Goal: Task Accomplishment & Management: Manage account settings

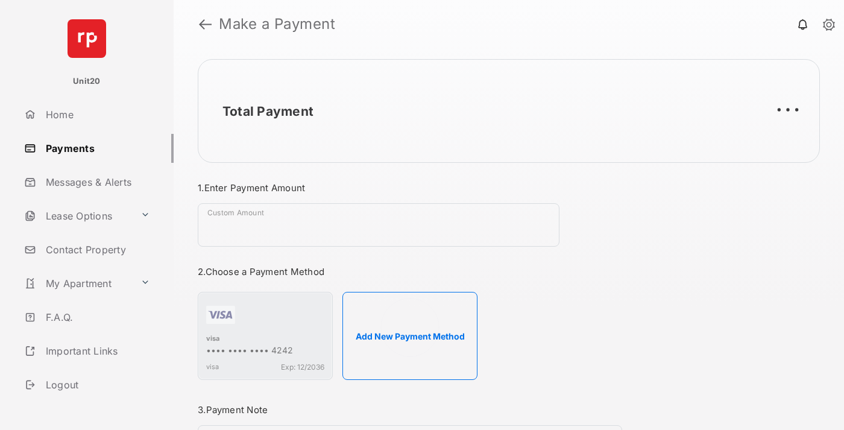
click at [94, 148] on link "Payments" at bounding box center [96, 148] width 154 height 29
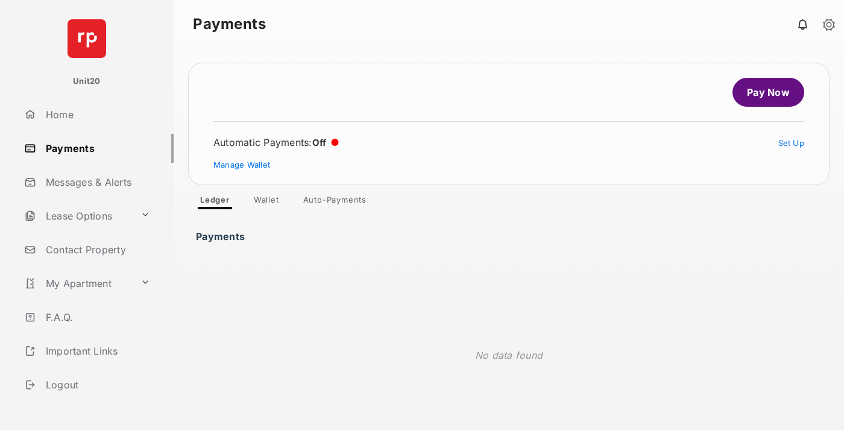
click at [335, 202] on link "Auto-Payments" at bounding box center [334, 202] width 83 height 14
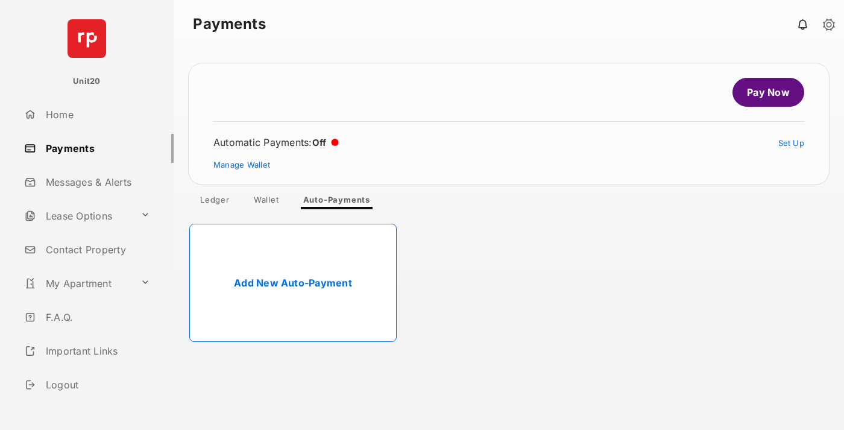
click at [293, 283] on link "Add New Auto-Payment" at bounding box center [292, 283] width 207 height 118
